Goal: Task Accomplishment & Management: Manage account settings

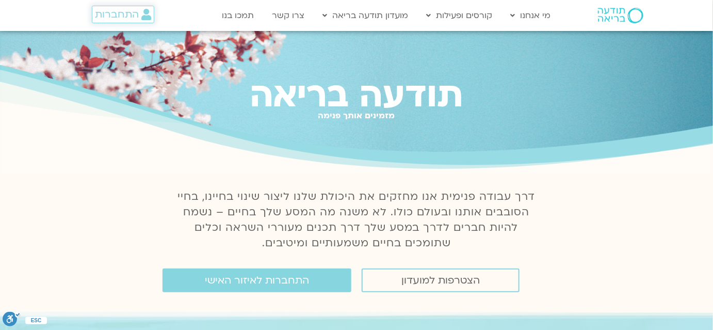
click at [126, 13] on span "התחברות" at bounding box center [117, 14] width 44 height 11
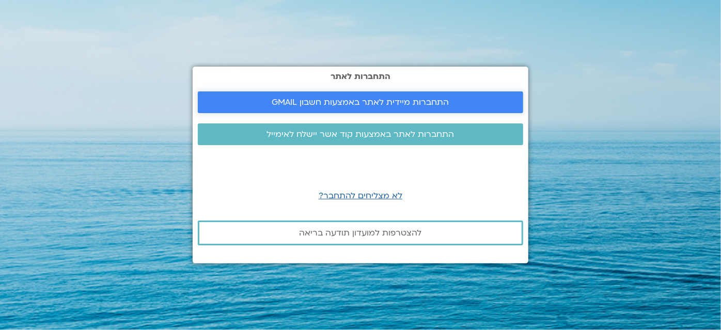
click at [356, 99] on span "התחברות מיידית לאתר באמצעות חשבון GMAIL" at bounding box center [360, 102] width 177 height 9
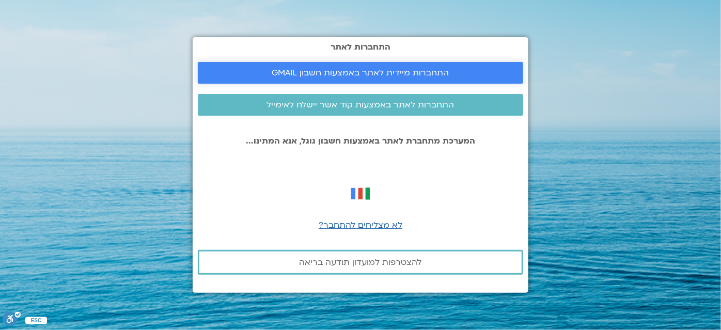
click at [353, 74] on span "התחברות מיידית לאתר באמצעות חשבון GMAIL" at bounding box center [360, 72] width 177 height 9
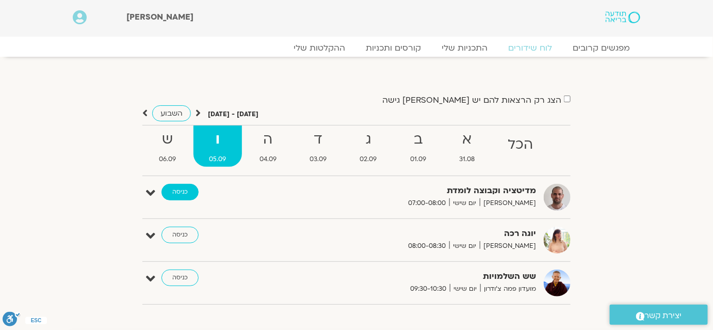
click at [181, 189] on link "כניסה" at bounding box center [180, 192] width 37 height 17
